Goal: Check status: Check status

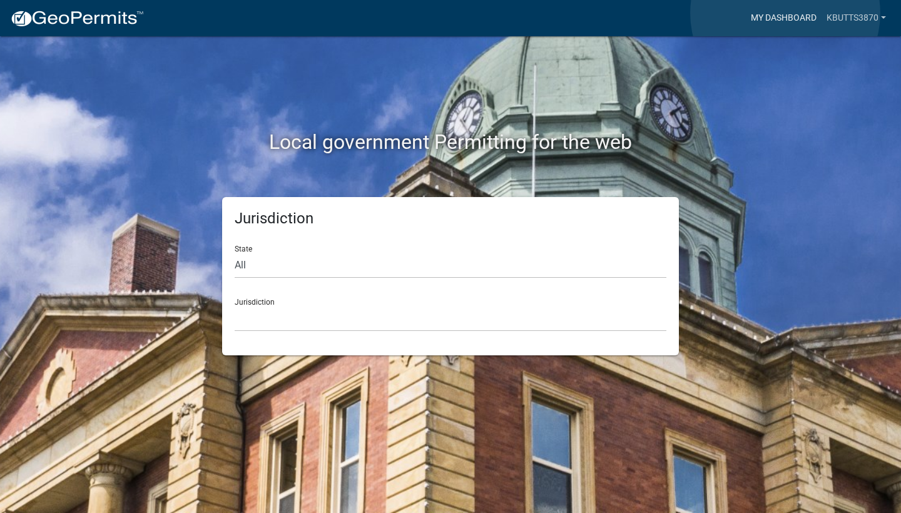
click at [786, 13] on link "My Dashboard" at bounding box center [784, 18] width 76 height 24
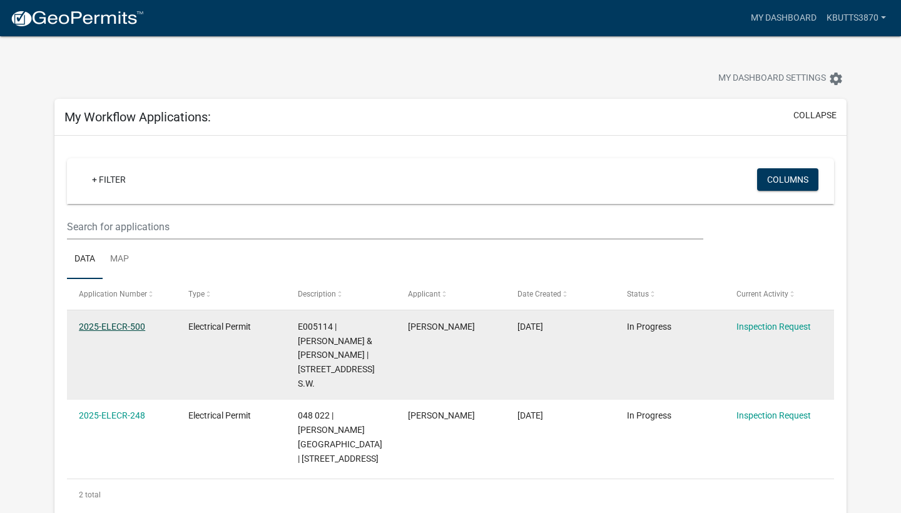
click at [100, 326] on link "2025-ELECR-500" at bounding box center [112, 327] width 66 height 10
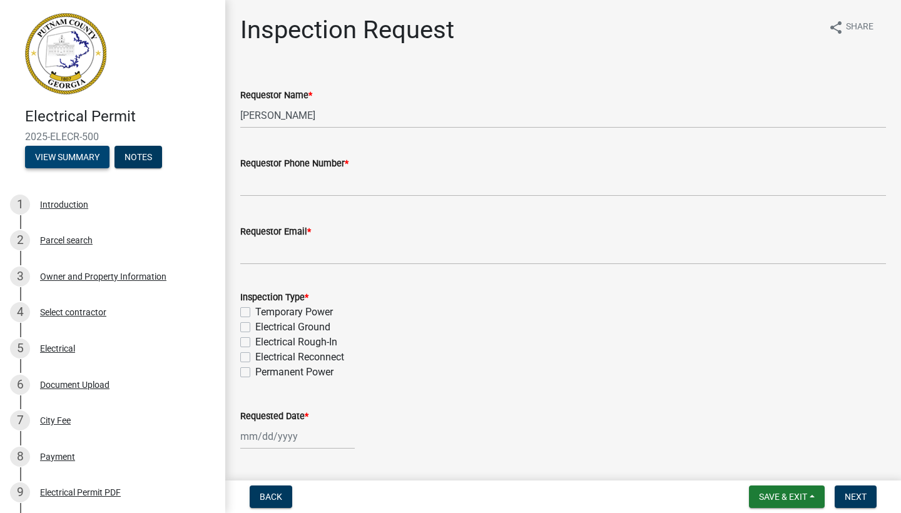
click at [59, 154] on button "View Summary" at bounding box center [67, 157] width 85 height 23
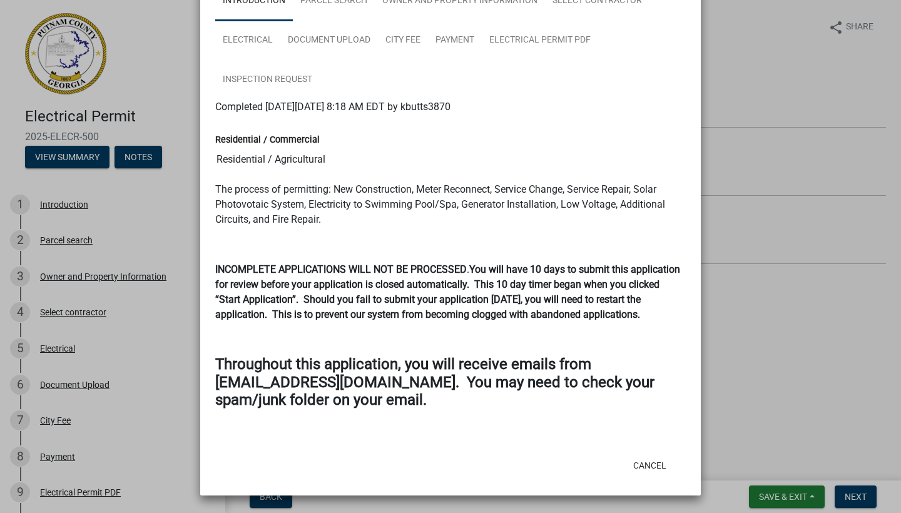
scroll to position [115, 0]
click at [649, 461] on button "Cancel" at bounding box center [649, 465] width 53 height 23
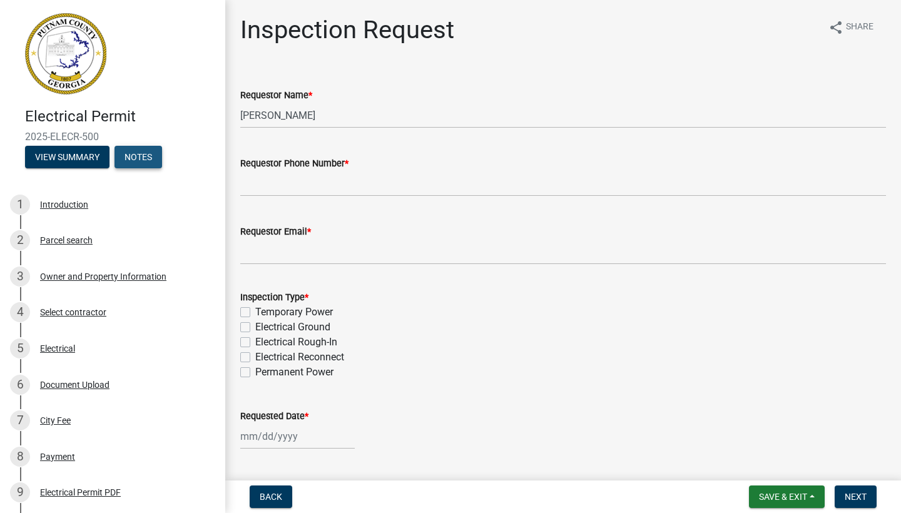
click at [138, 153] on button "Notes" at bounding box center [139, 157] width 48 height 23
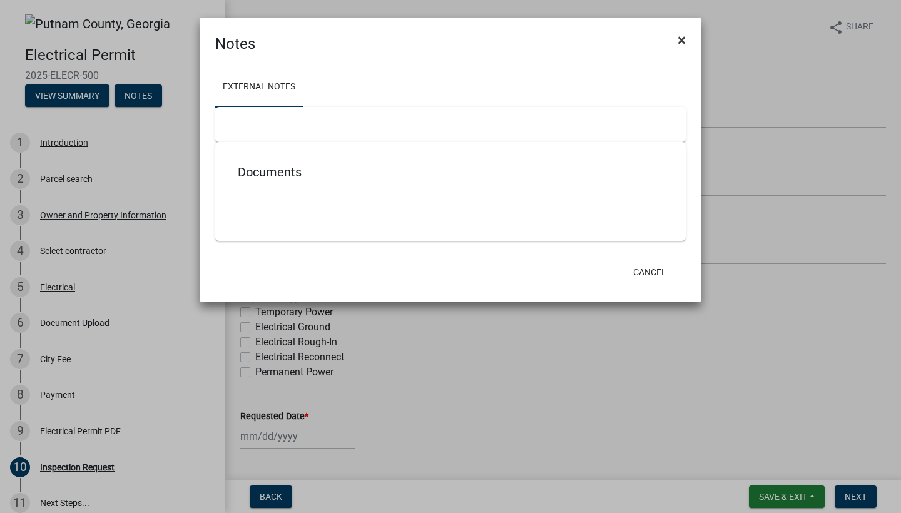
click at [681, 37] on span "×" at bounding box center [682, 40] width 8 height 18
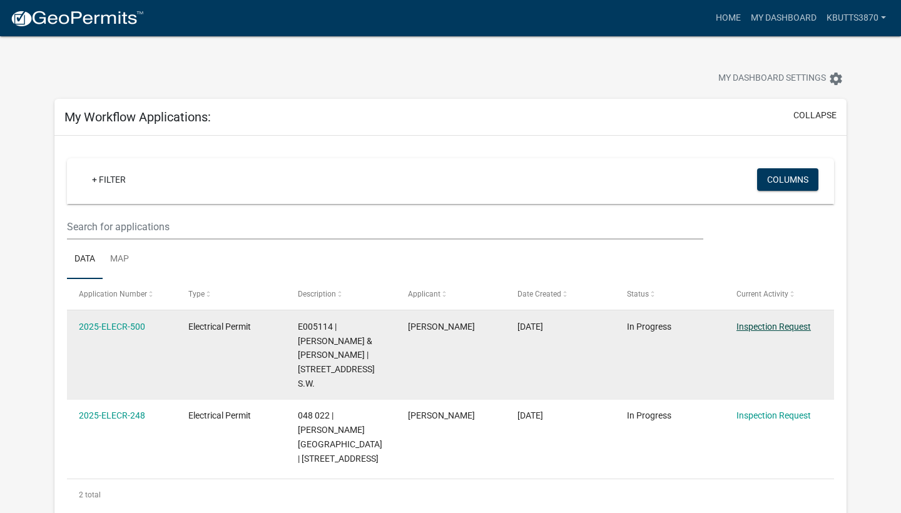
click at [765, 324] on link "Inspection Request" at bounding box center [774, 327] width 74 height 10
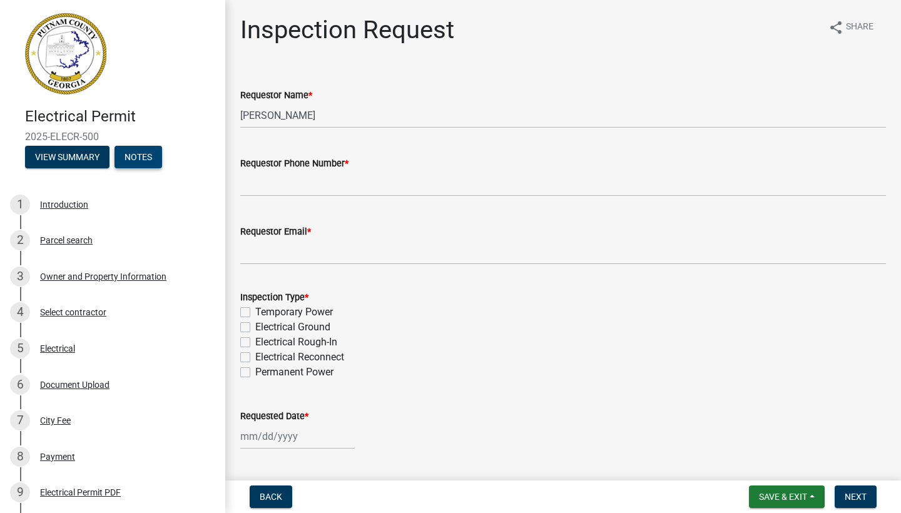
click at [139, 156] on button "Notes" at bounding box center [139, 157] width 48 height 23
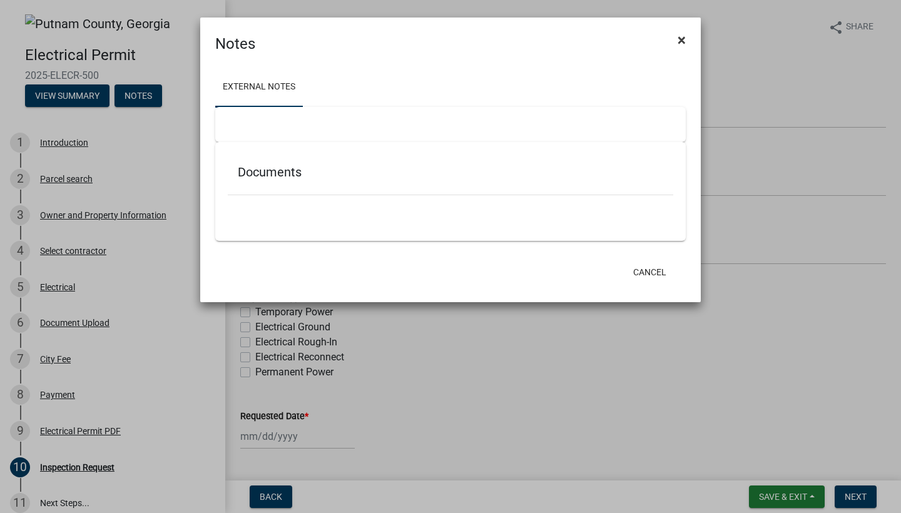
click at [682, 36] on span "×" at bounding box center [682, 40] width 8 height 18
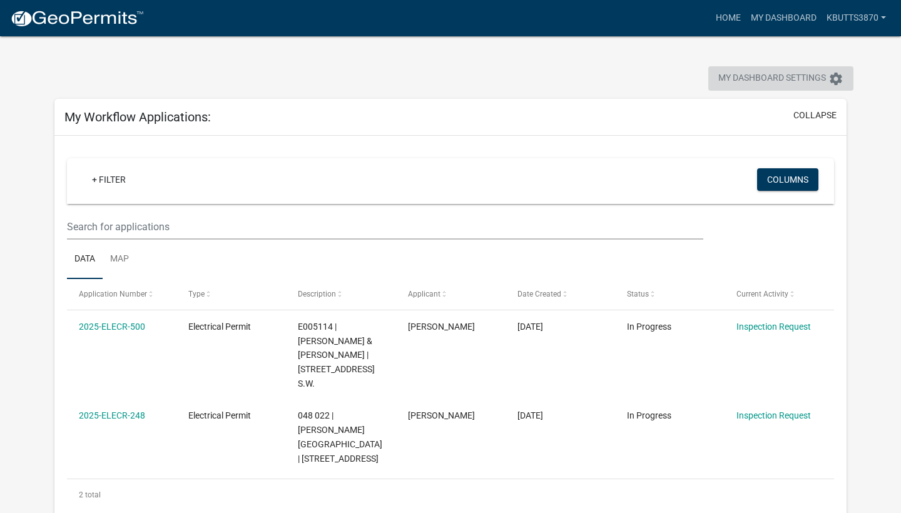
click at [751, 77] on span "My Dashboard Settings" at bounding box center [773, 78] width 108 height 15
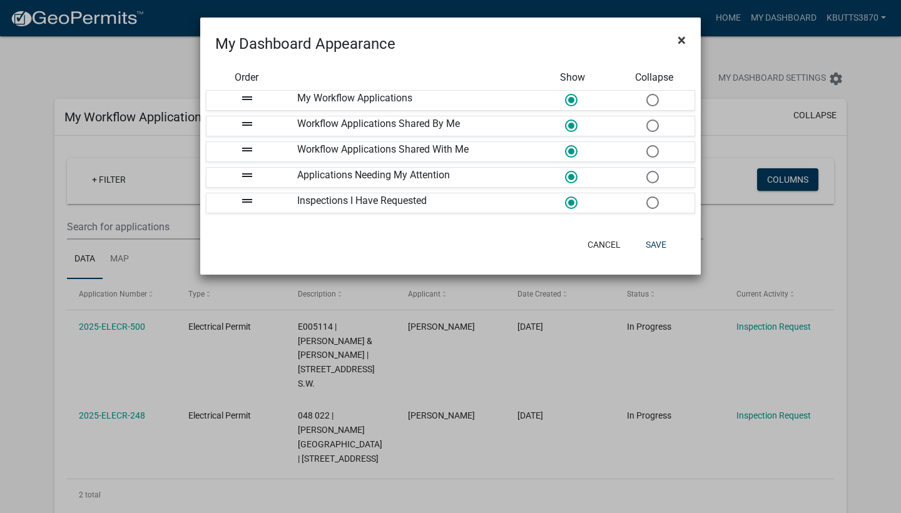
click at [682, 38] on span "×" at bounding box center [682, 40] width 8 height 18
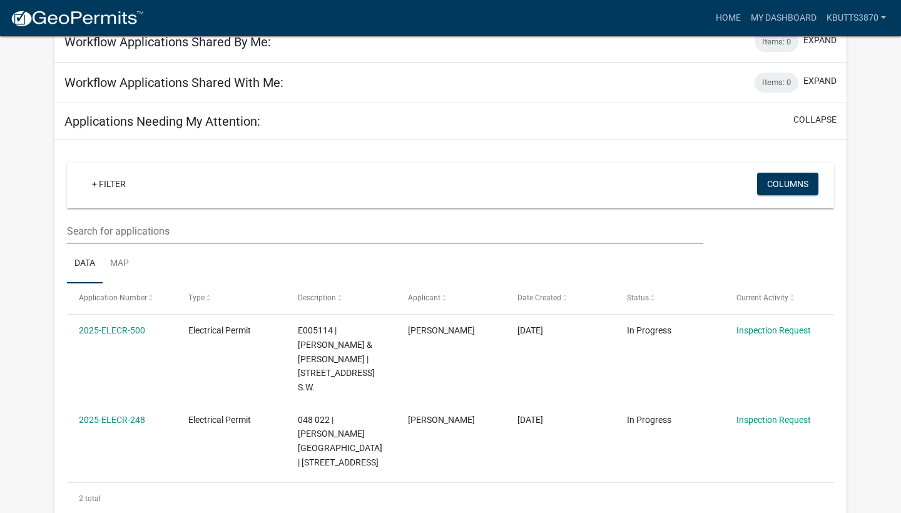
scroll to position [494, 0]
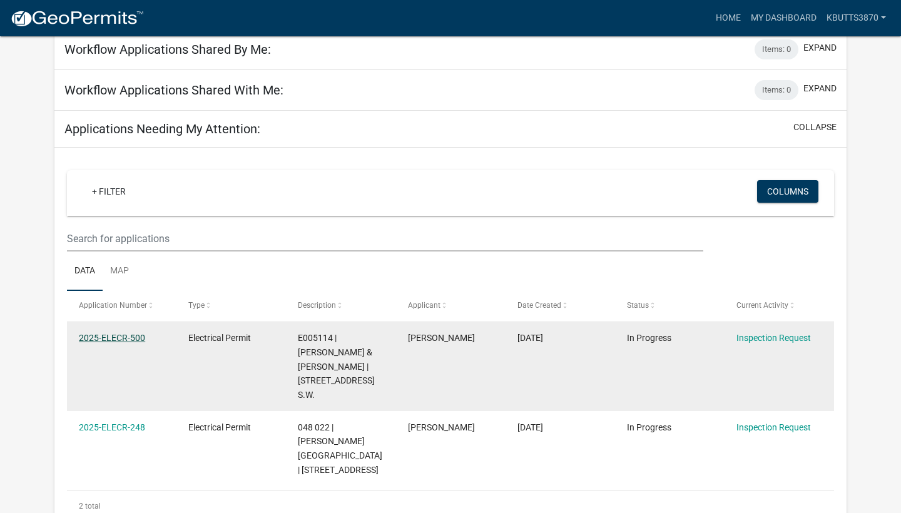
click at [103, 333] on link "2025-ELECR-500" at bounding box center [112, 338] width 66 height 10
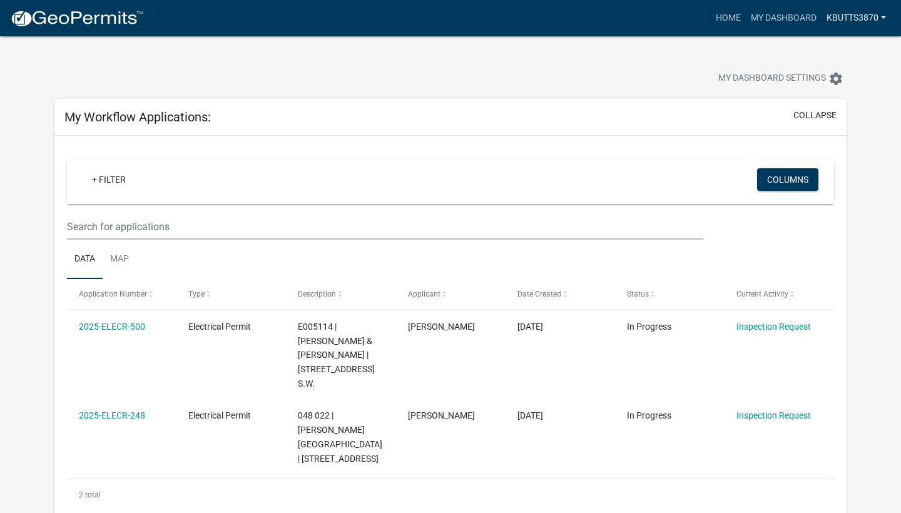
click at [876, 13] on link "kbutts3870" at bounding box center [856, 18] width 69 height 24
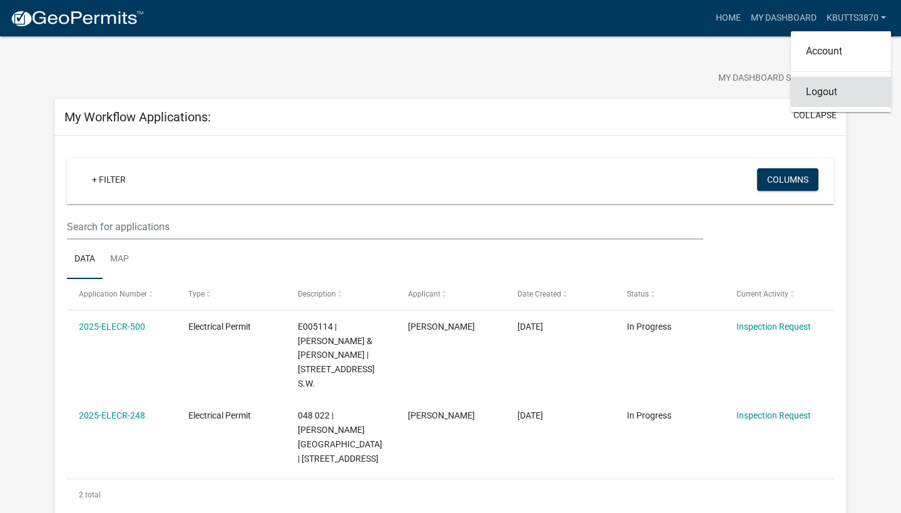
click at [817, 94] on link "Logout" at bounding box center [841, 92] width 100 height 30
